Goal: Navigation & Orientation: Find specific page/section

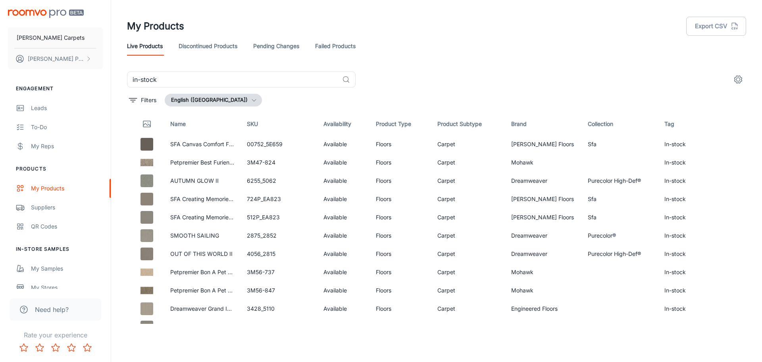
click at [622, 56] on header "My Products Export CSV Live Products Discontinued Products Pending Changes Fail…" at bounding box center [437, 35] width 638 height 71
click at [27, 107] on link "Leads" at bounding box center [55, 107] width 111 height 19
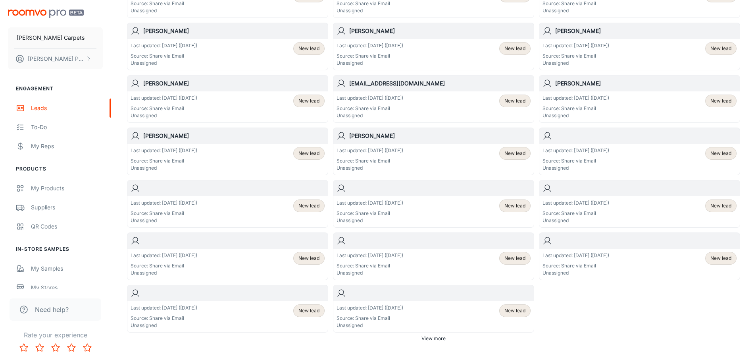
scroll to position [398, 0]
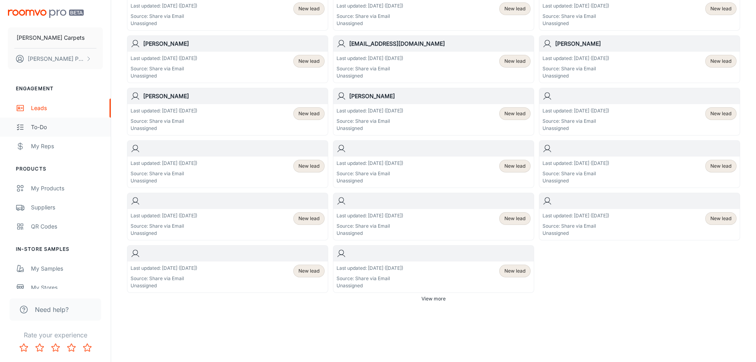
click at [58, 131] on link "To-do" at bounding box center [55, 127] width 111 height 19
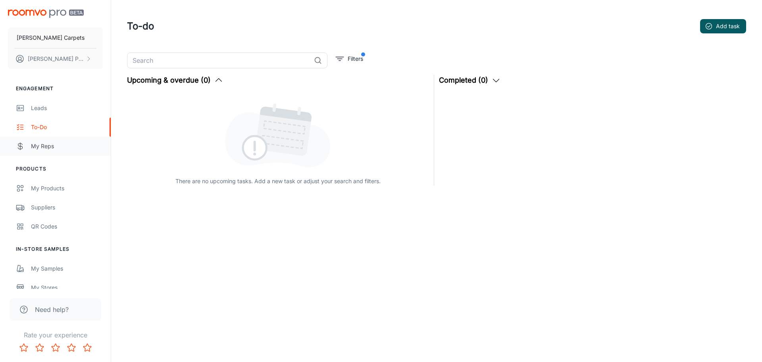
click at [49, 146] on div "My Reps" at bounding box center [67, 146] width 72 height 9
